Goal: Check status: Check status

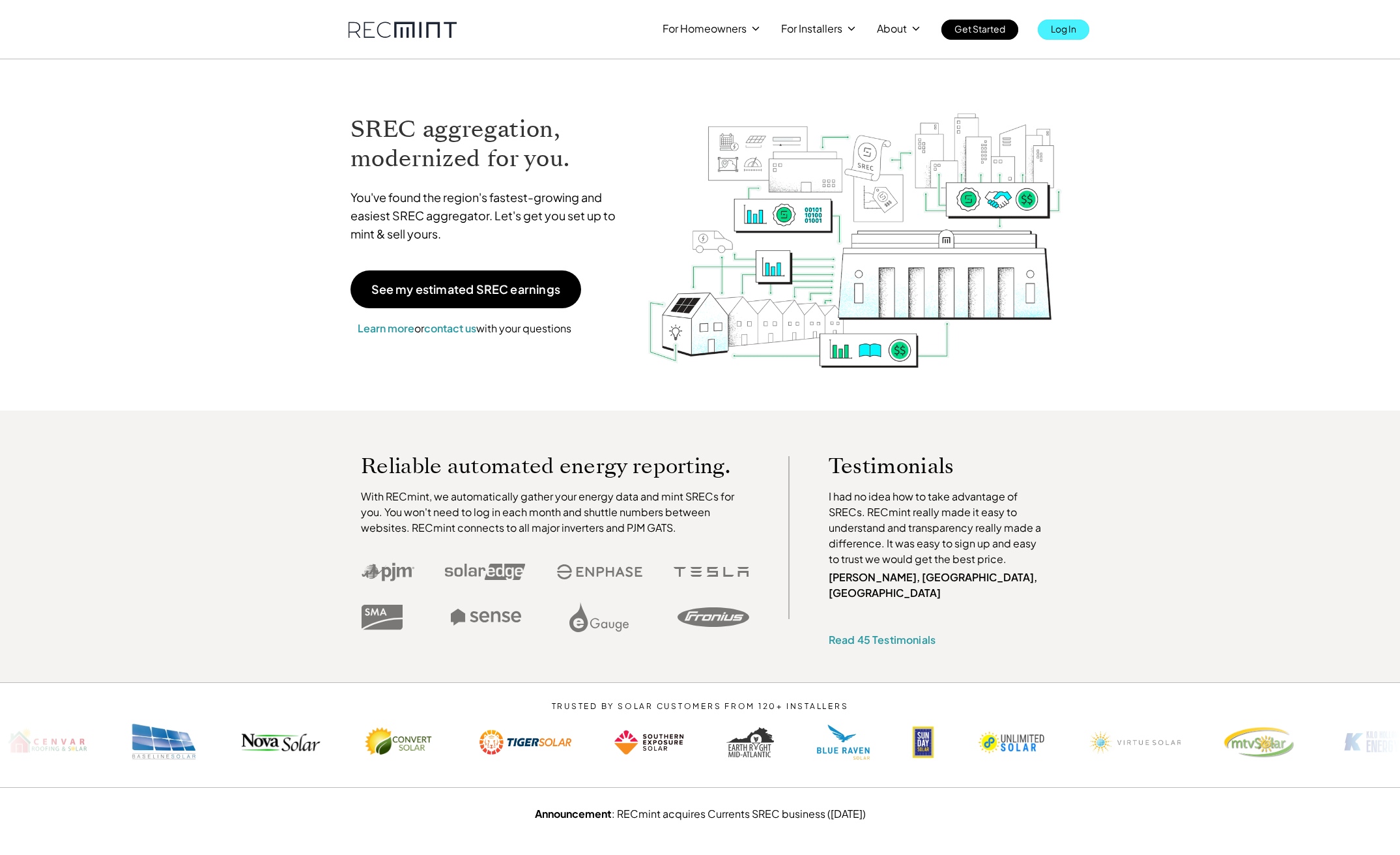
click at [1065, 31] on p "Log In" at bounding box center [1063, 29] width 26 height 18
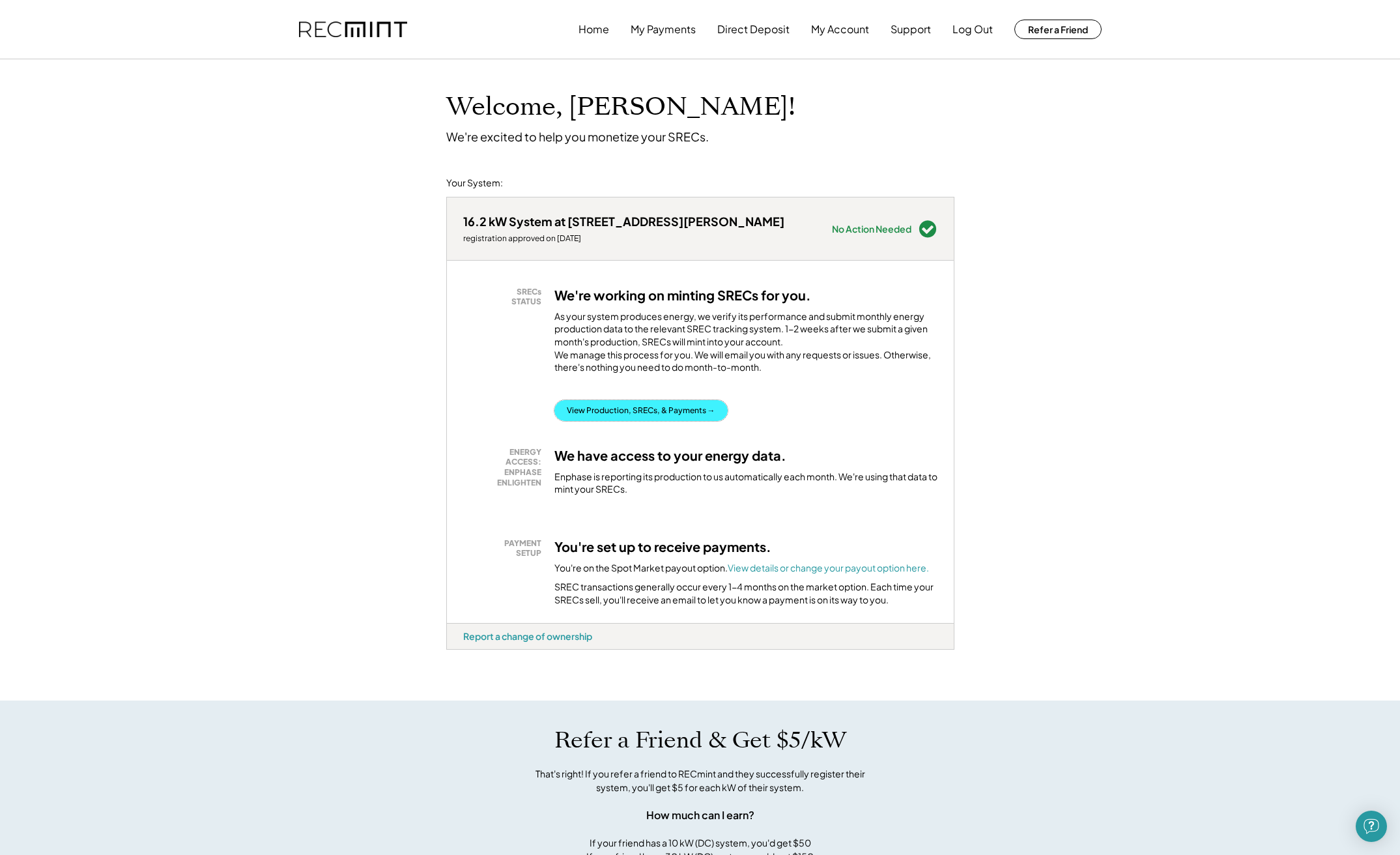
click at [644, 417] on button "View Production, SRECs, & Payments →" at bounding box center [640, 410] width 173 height 21
